Goal: Task Accomplishment & Management: Manage account settings

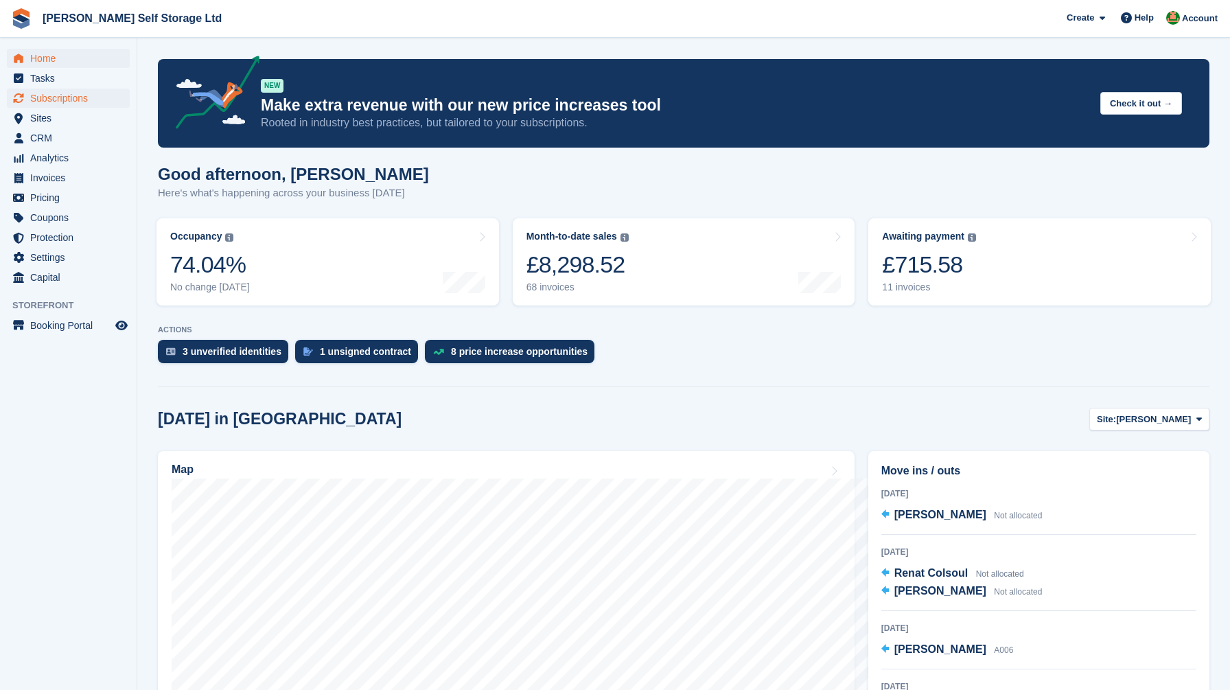
click at [59, 102] on span "Subscriptions" at bounding box center [71, 98] width 82 height 19
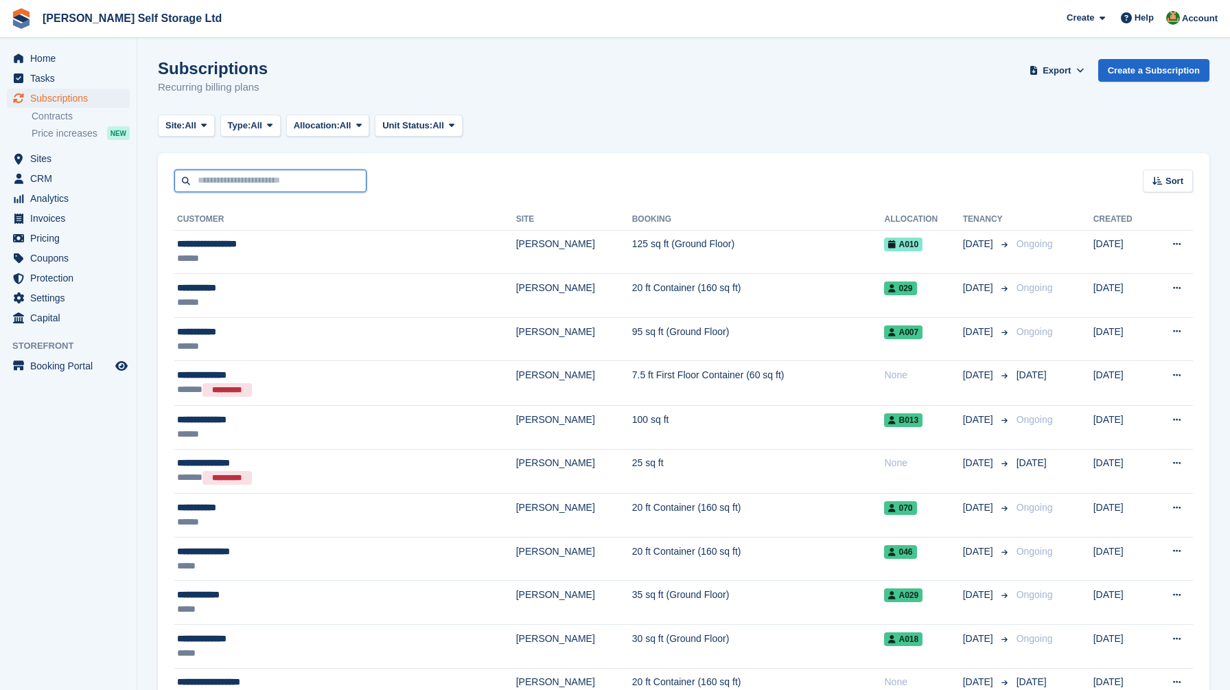
click at [253, 186] on input "text" at bounding box center [270, 180] width 192 height 23
type input "***"
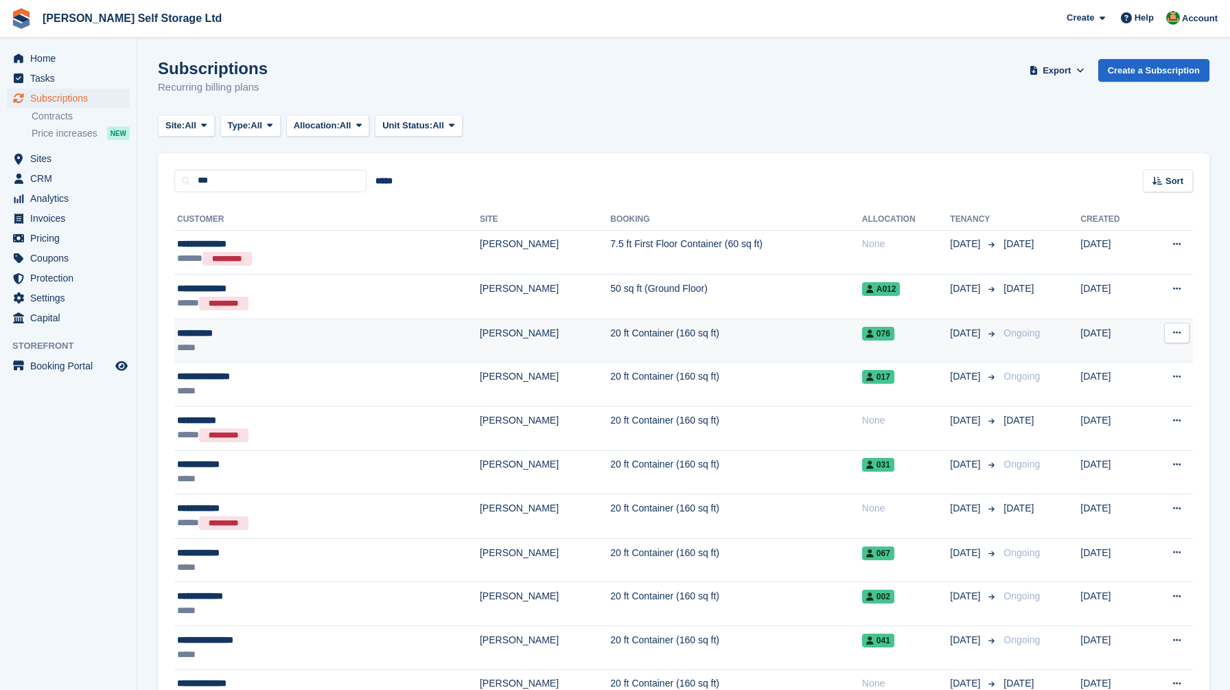
click at [262, 339] on div "**********" at bounding box center [268, 333] width 182 height 14
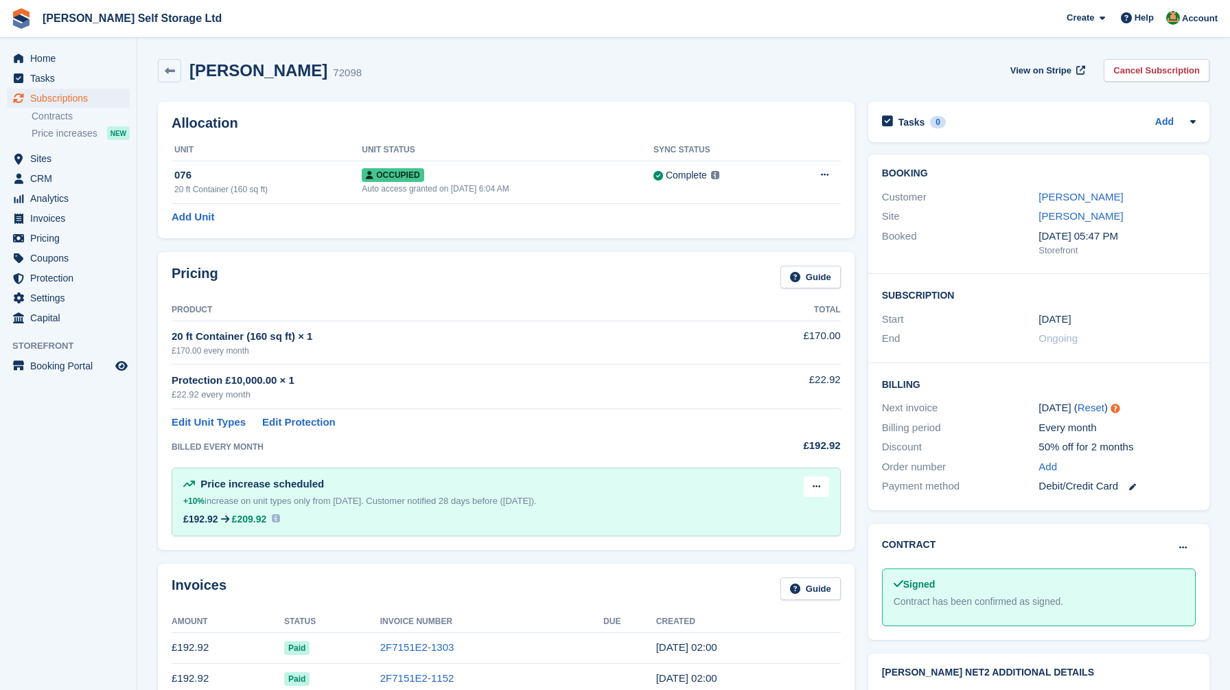
click at [152, 274] on div "Pricing Guide Product Total 20 ft Container (160 sq ft) × 1 £170.00 every month…" at bounding box center [506, 401] width 710 height 312
click at [1159, 75] on link "Cancel Subscription" at bounding box center [1156, 70] width 106 height 23
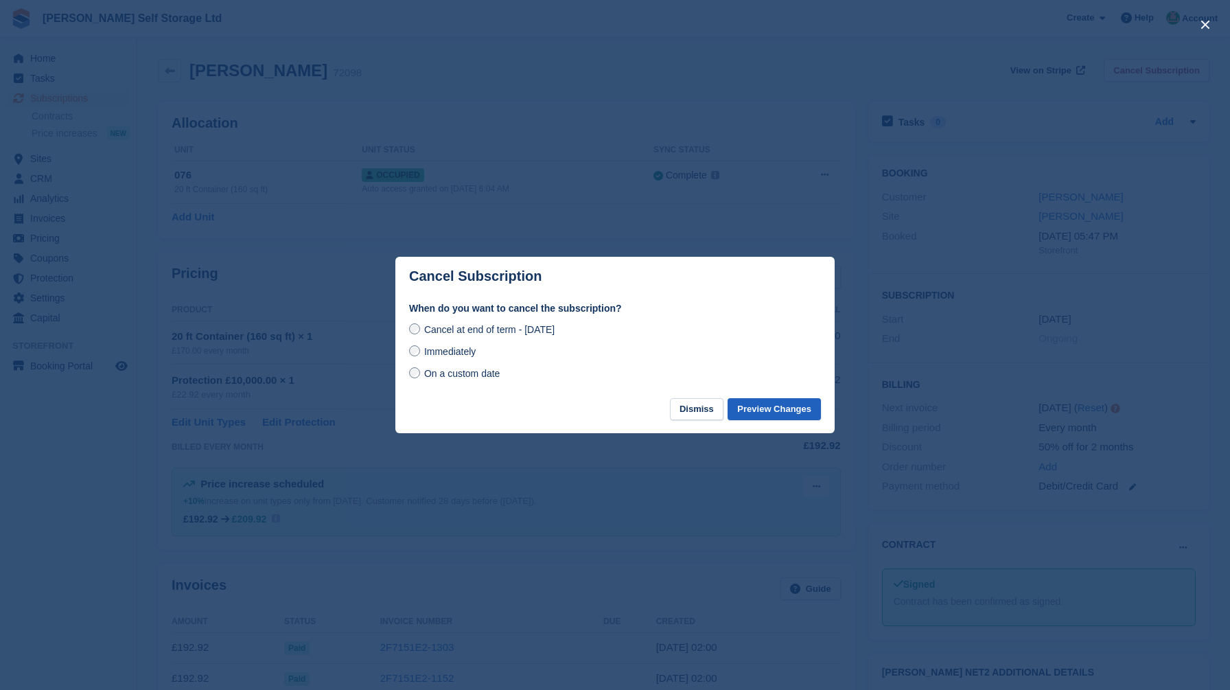
click at [788, 412] on button "Preview Changes" at bounding box center [773, 409] width 93 height 23
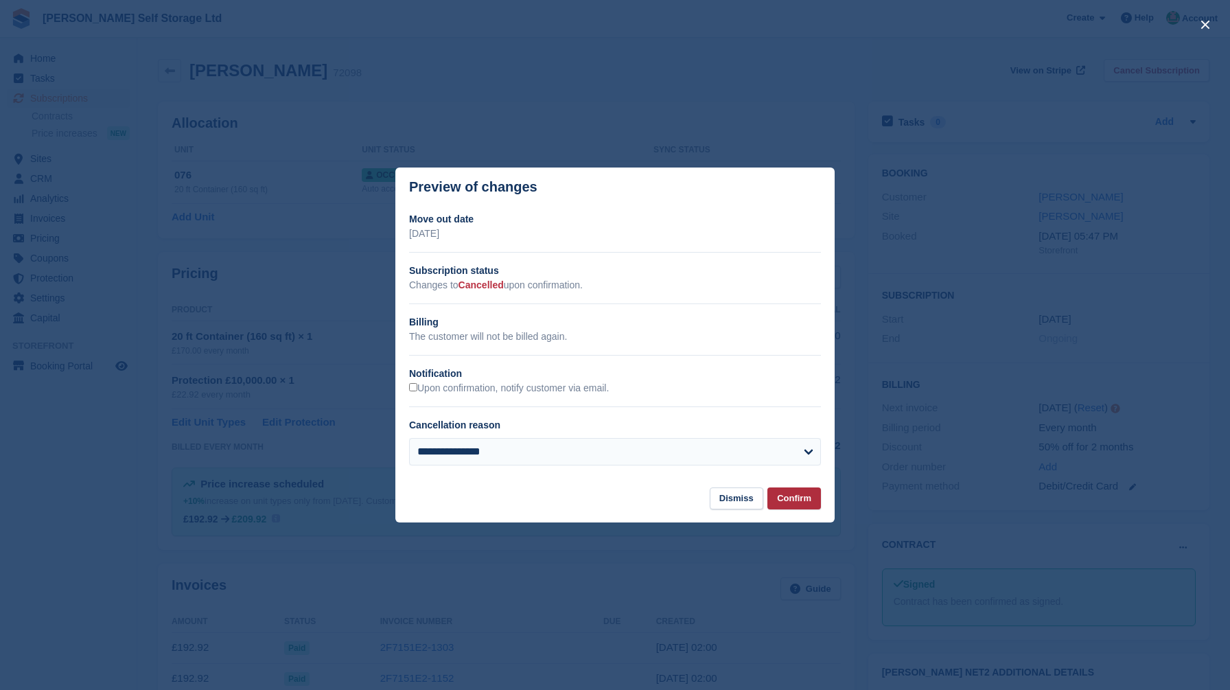
click at [798, 502] on button "Confirm" at bounding box center [794, 498] width 54 height 23
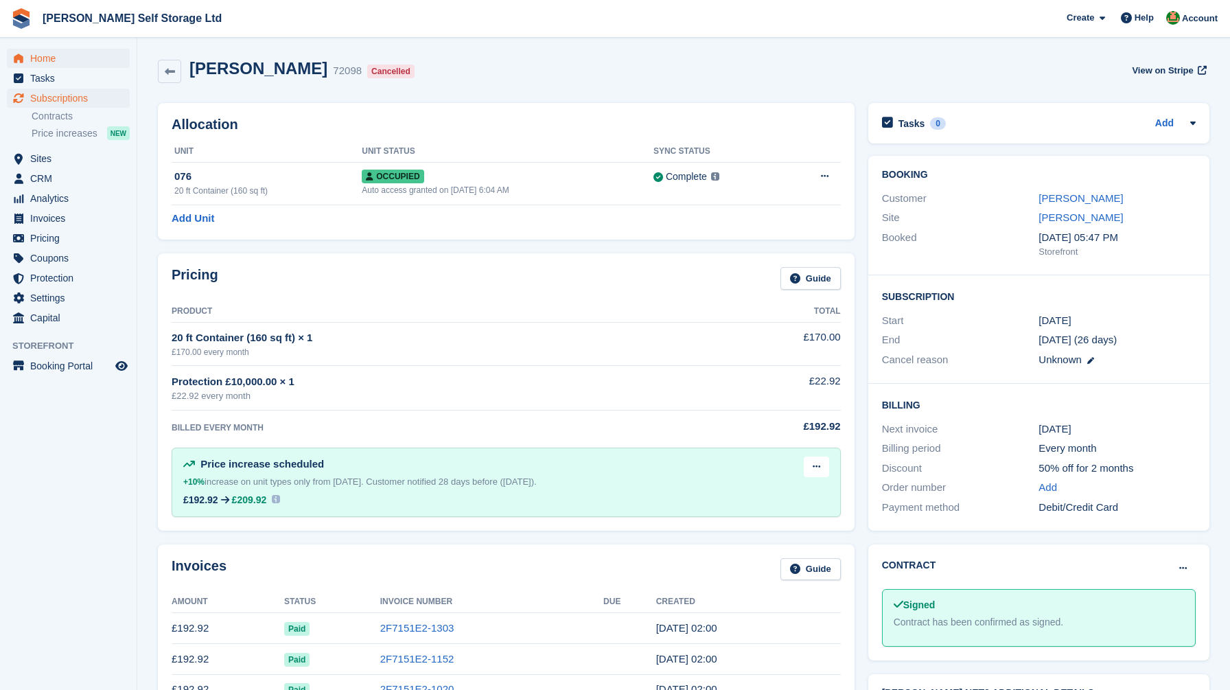
click at [45, 62] on span "Home" at bounding box center [71, 58] width 82 height 19
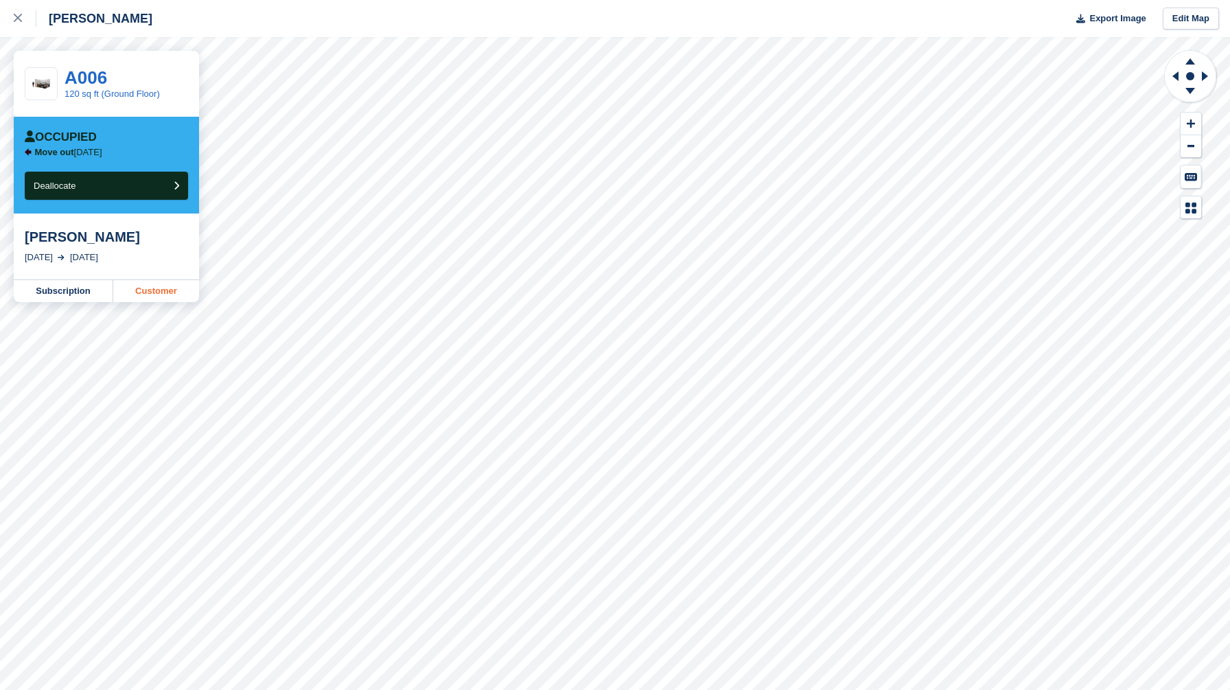
click at [161, 292] on link "Customer" at bounding box center [156, 291] width 86 height 22
click at [126, 183] on button "Deallocate" at bounding box center [106, 186] width 163 height 28
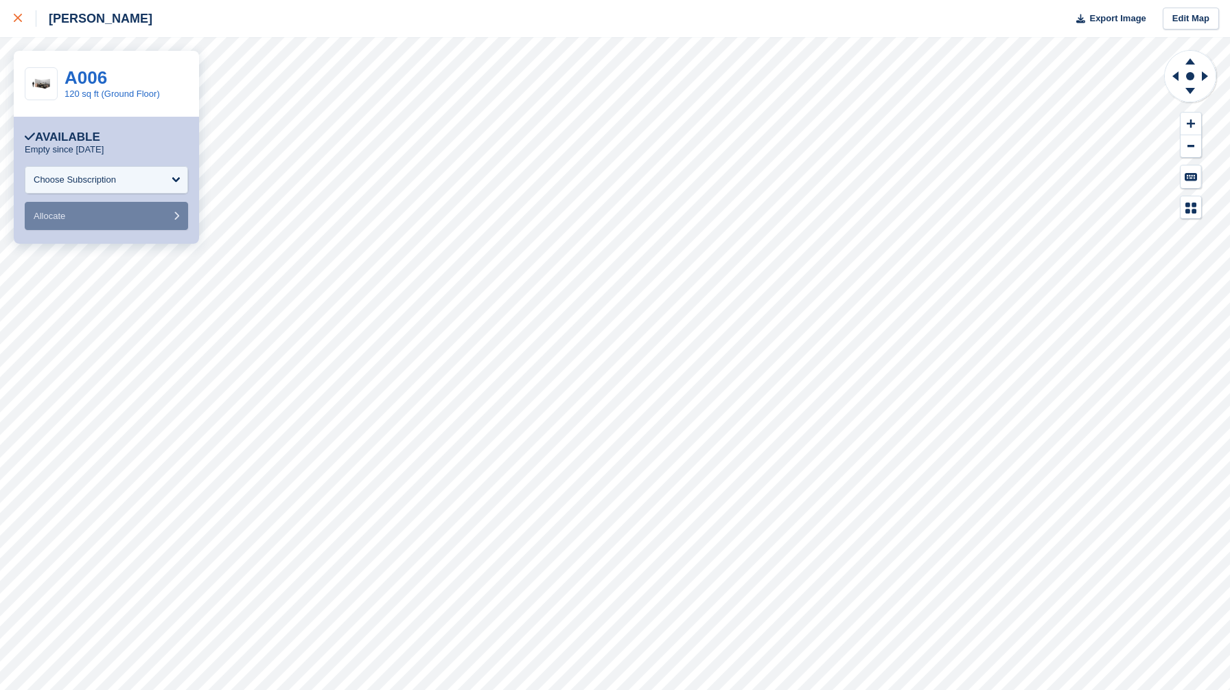
click at [22, 15] on div at bounding box center [25, 18] width 23 height 16
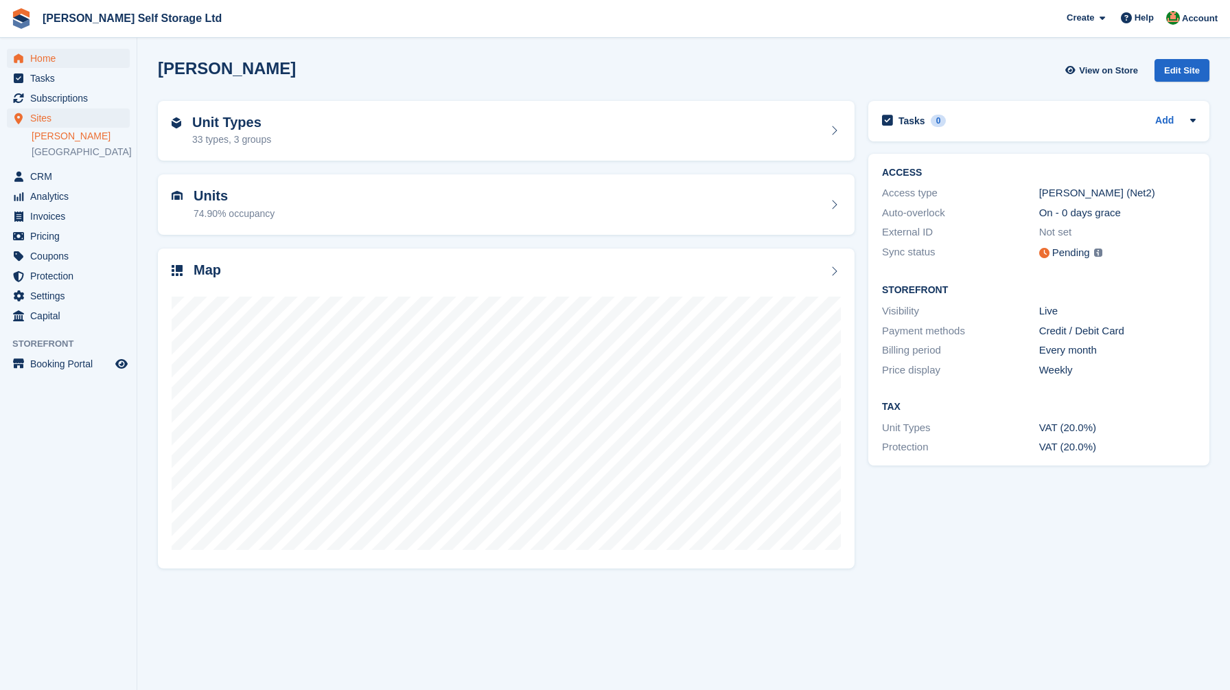
click at [49, 60] on span "Home" at bounding box center [71, 58] width 82 height 19
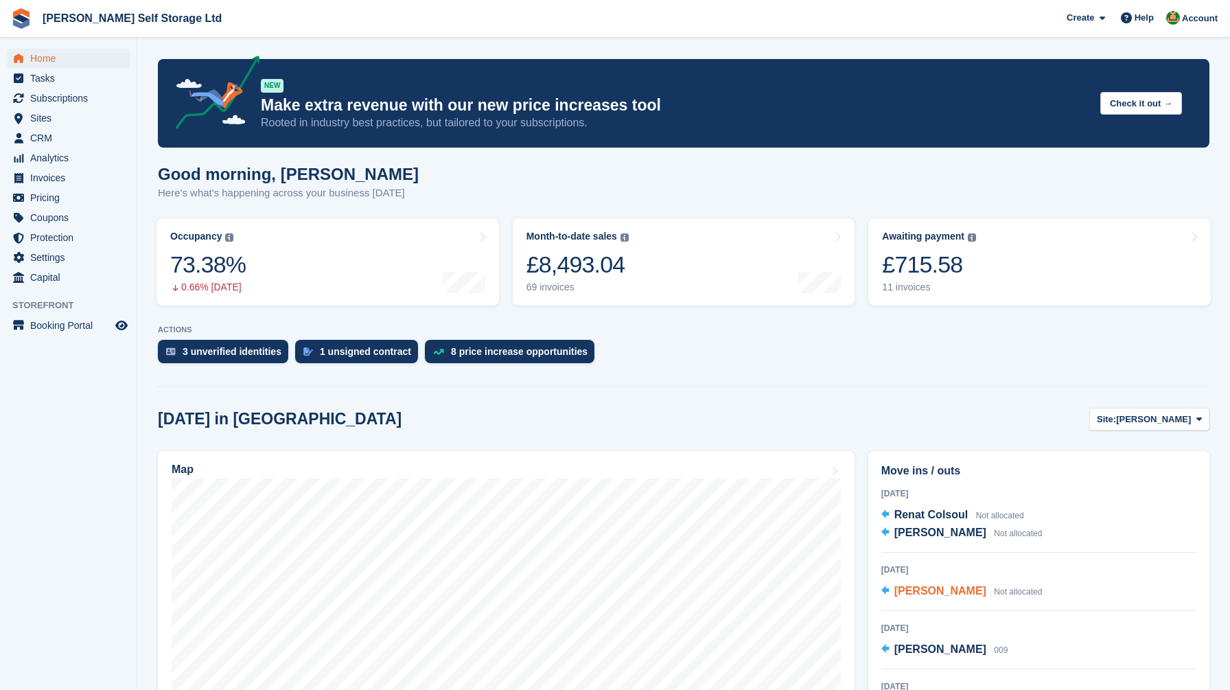
click at [941, 591] on span "[PERSON_NAME]" at bounding box center [940, 591] width 92 height 12
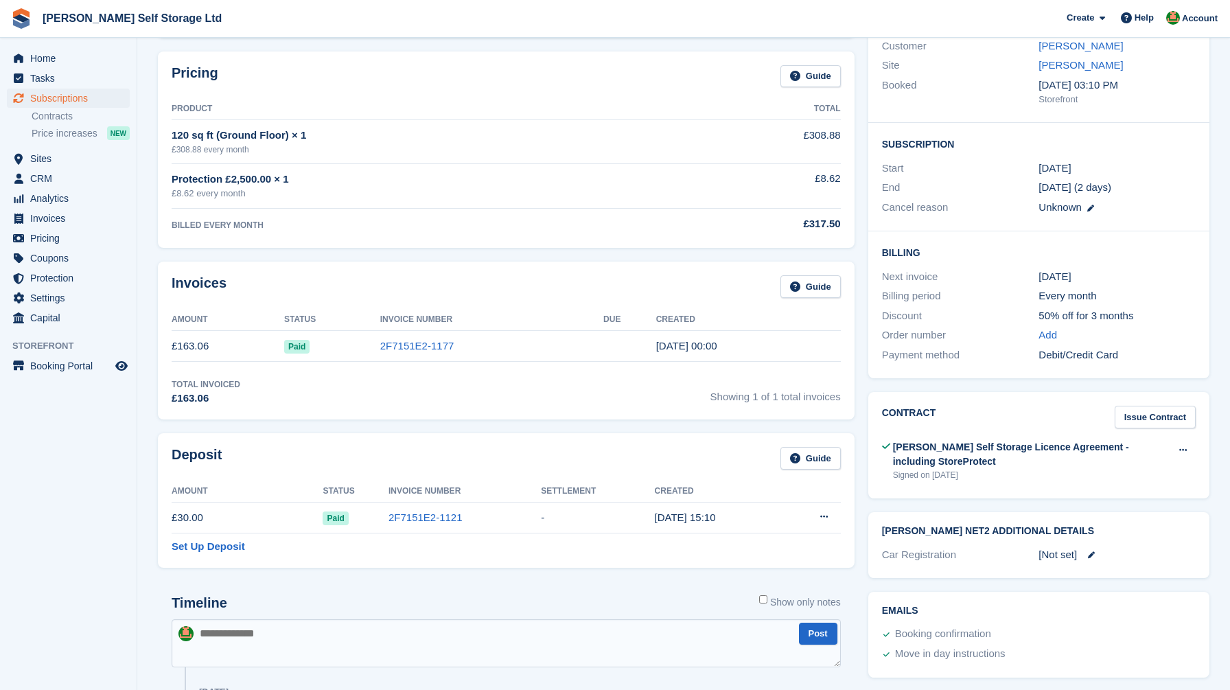
scroll to position [176, 0]
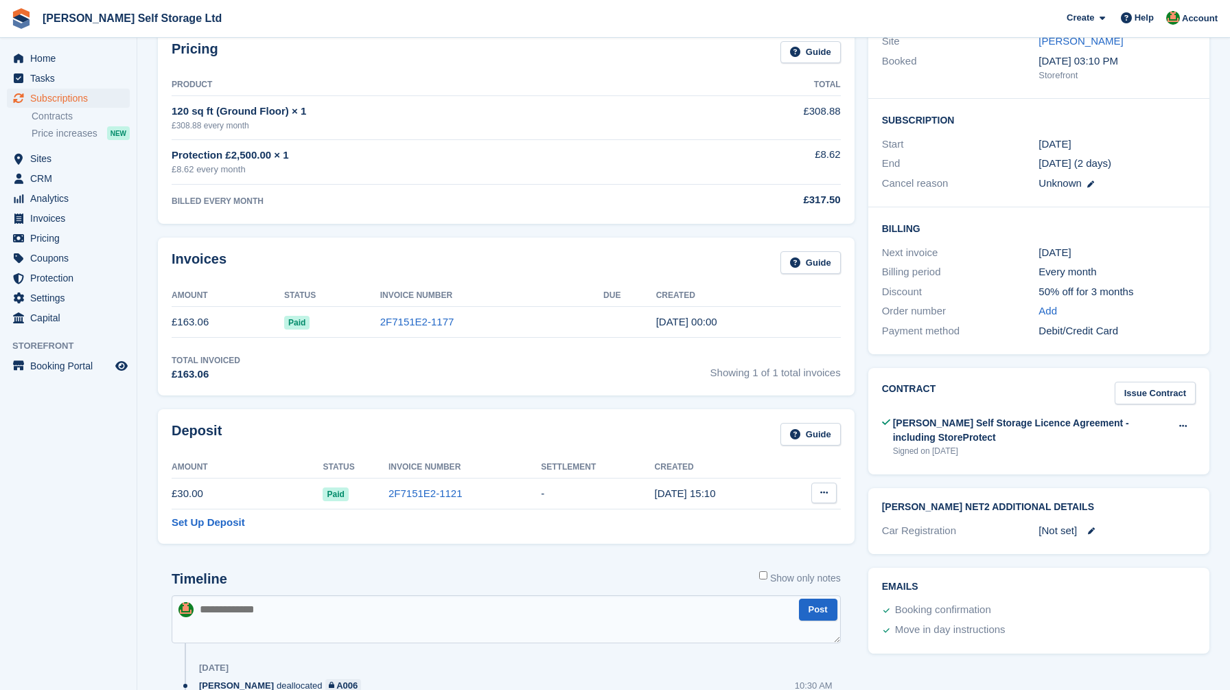
click at [823, 491] on icon at bounding box center [824, 492] width 8 height 9
click at [758, 517] on p "Settle deposit" at bounding box center [770, 520] width 119 height 18
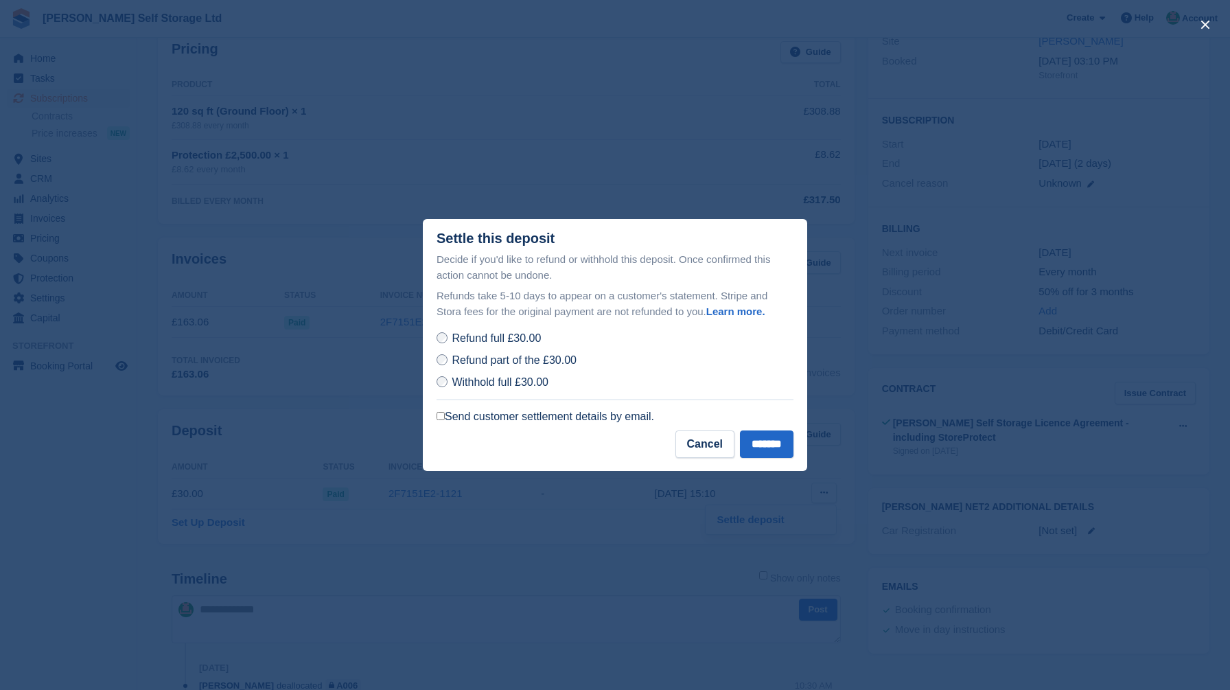
click at [477, 414] on label "Send customer settlement details by email." at bounding box center [545, 417] width 218 height 14
click at [760, 440] on input "*******" at bounding box center [767, 443] width 54 height 27
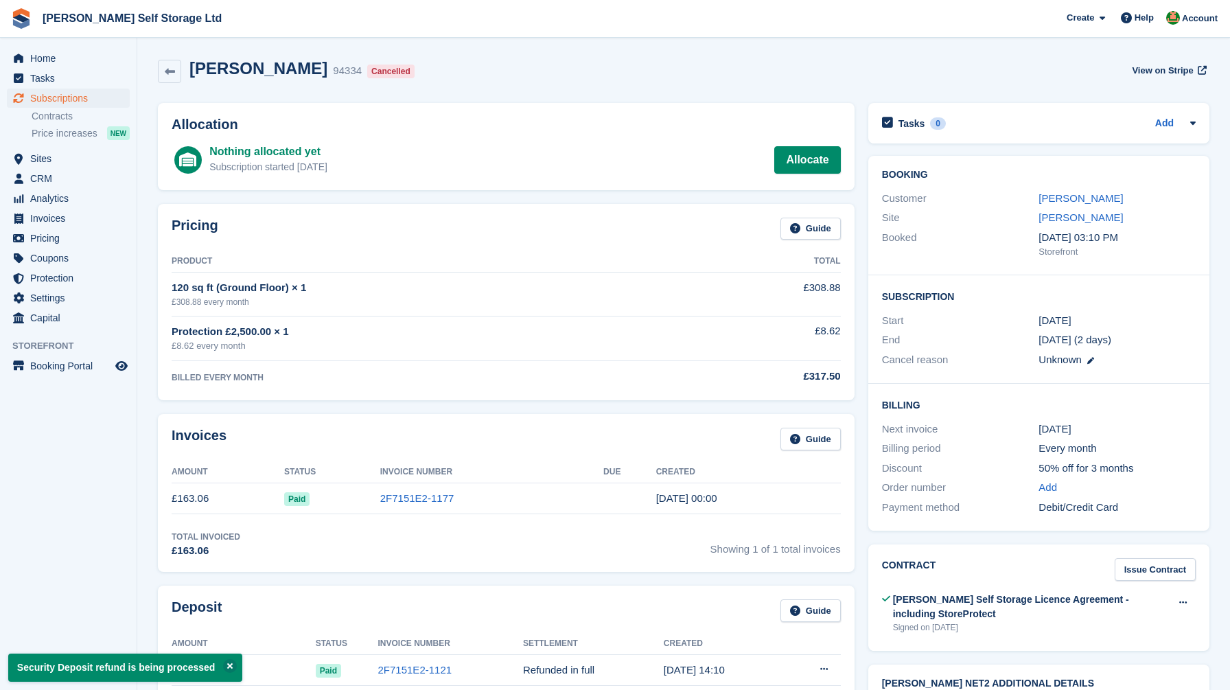
scroll to position [0, 0]
click at [64, 61] on span "Home" at bounding box center [71, 58] width 82 height 19
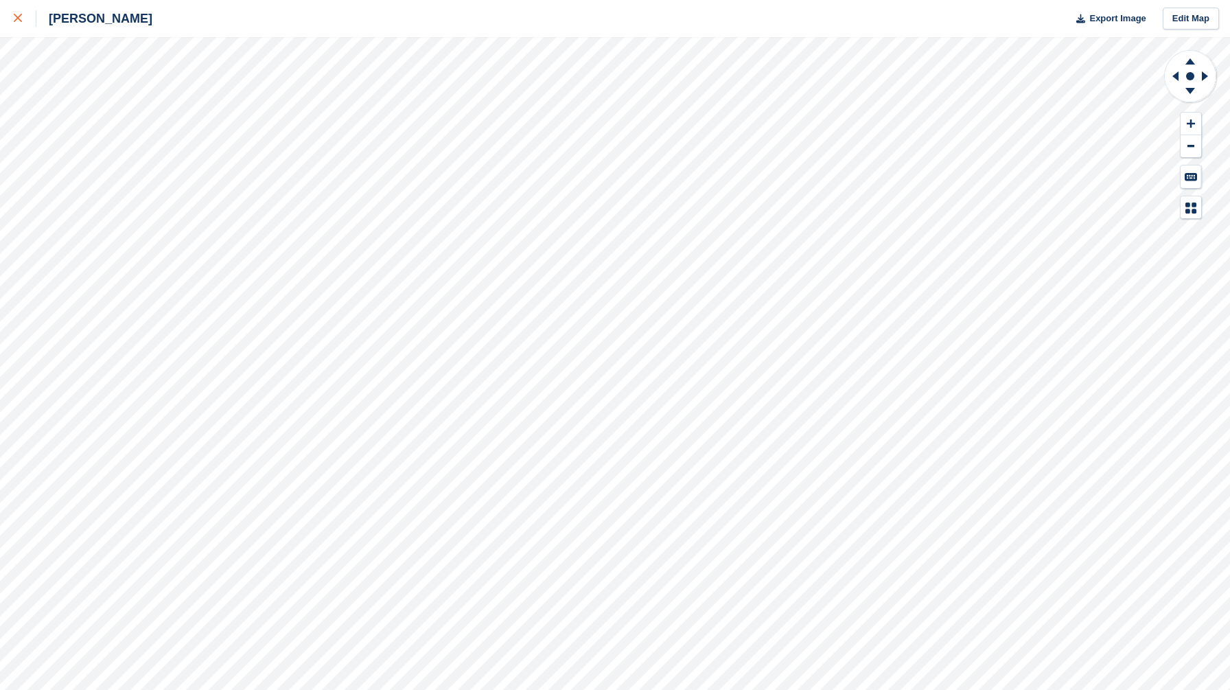
click at [21, 16] on icon at bounding box center [18, 18] width 8 height 8
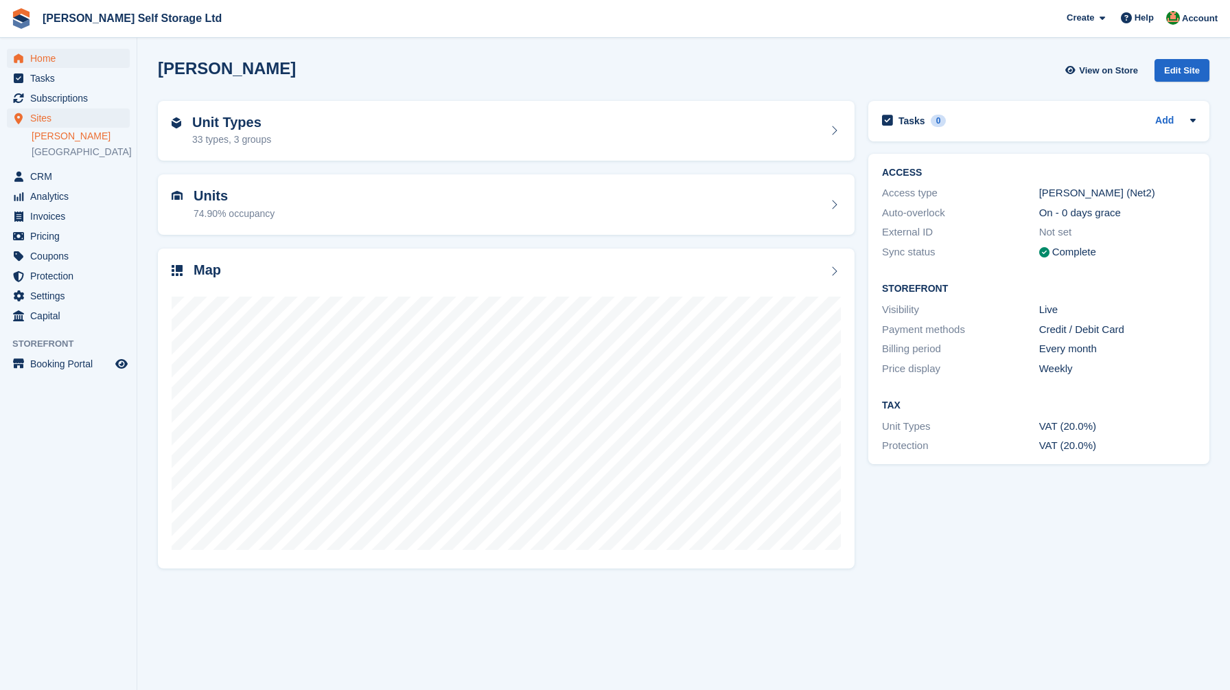
click at [51, 51] on span "Home" at bounding box center [71, 58] width 82 height 19
